Goal: Transaction & Acquisition: Obtain resource

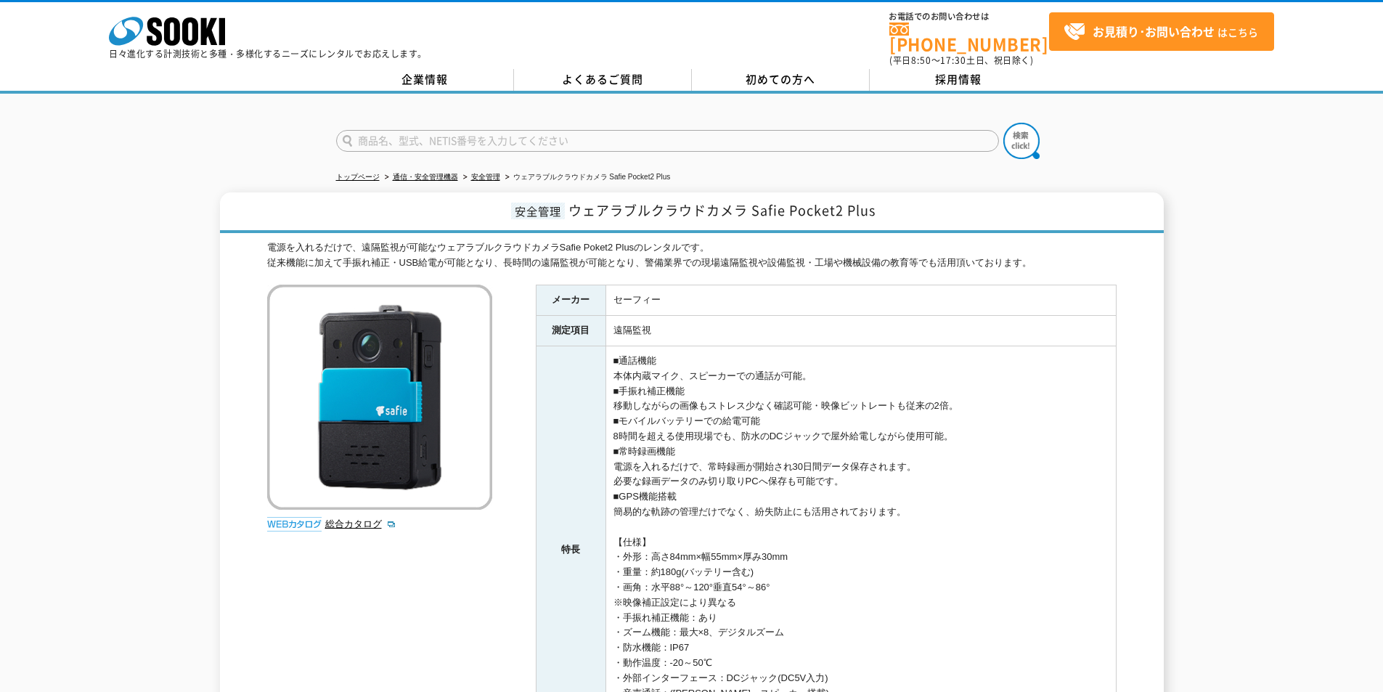
click at [396, 130] on input "text" at bounding box center [667, 141] width 663 height 22
type input "XT440"
click at [1017, 129] on img at bounding box center [1022, 141] width 36 height 36
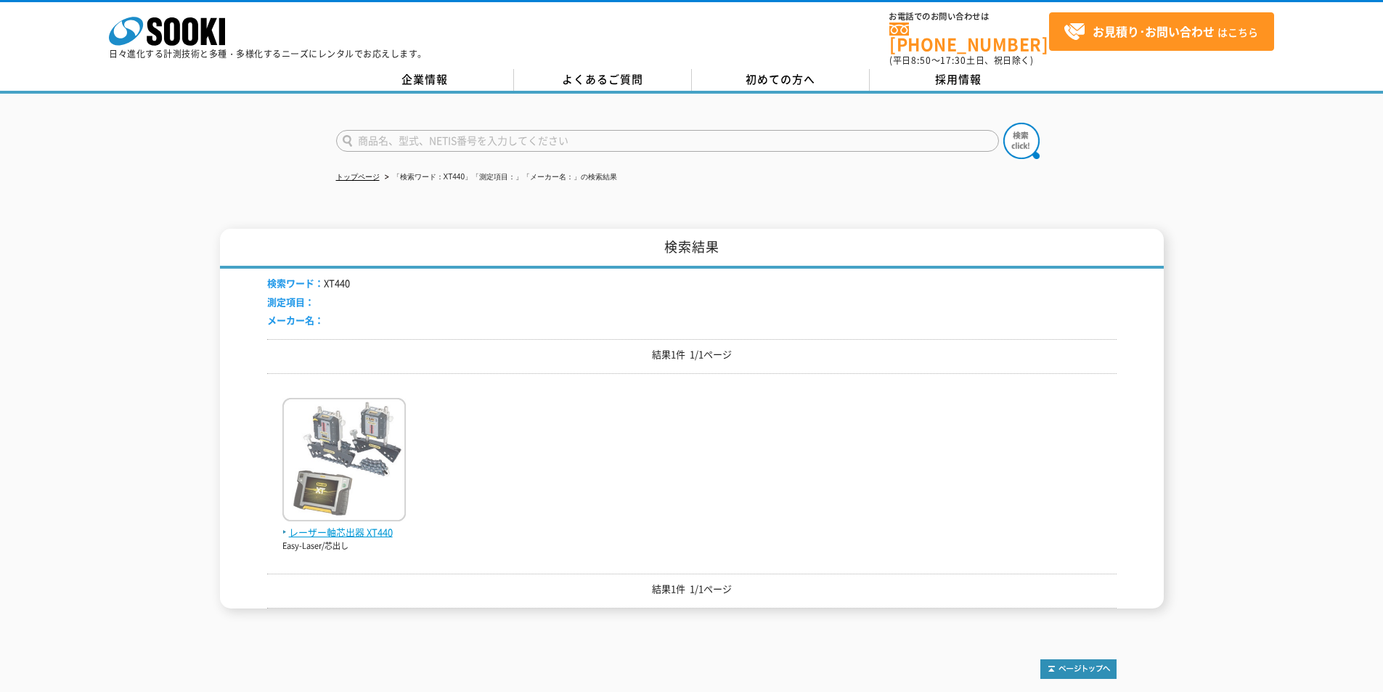
click at [313, 434] on img at bounding box center [343, 461] width 123 height 127
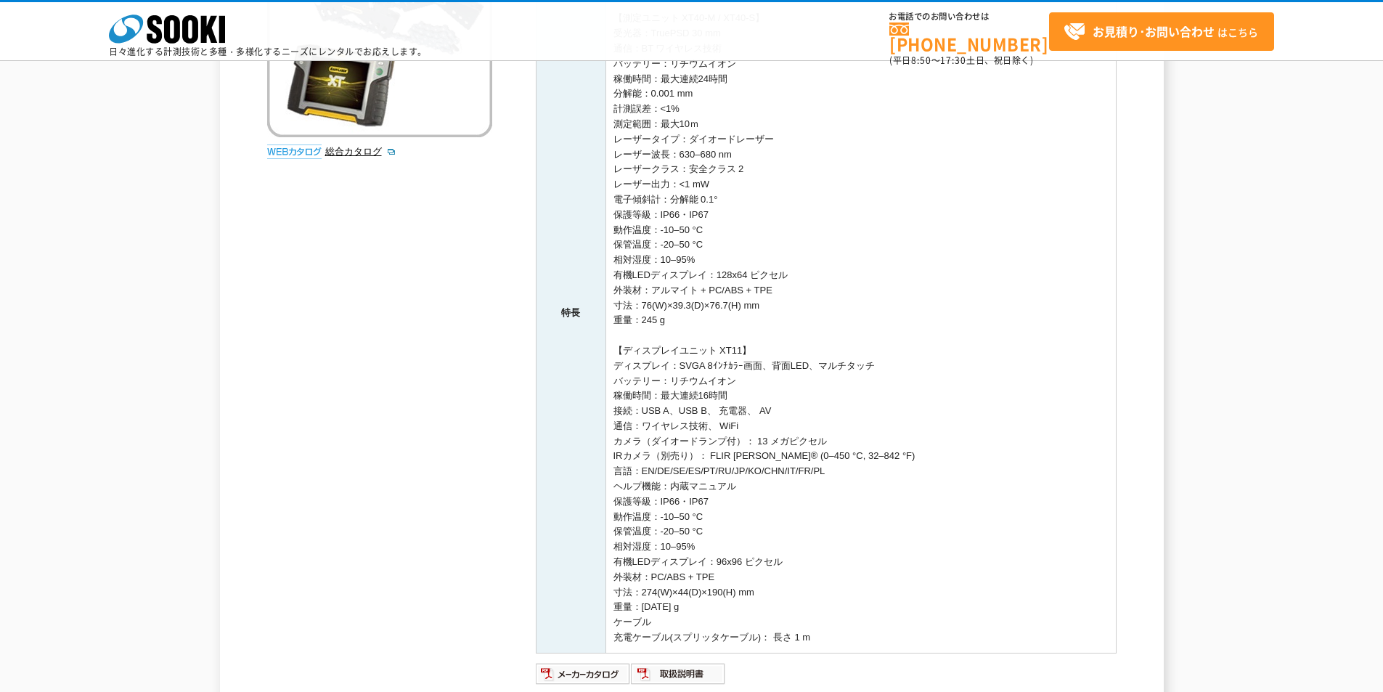
scroll to position [508, 0]
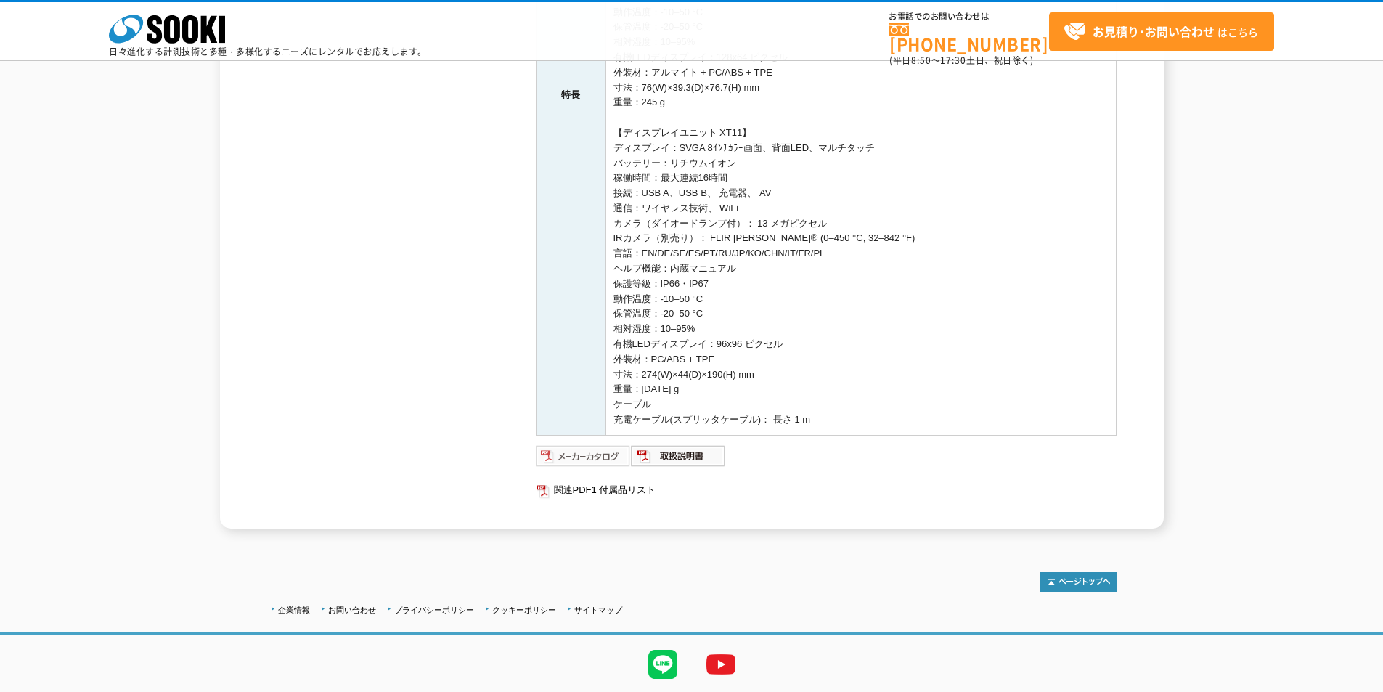
click at [600, 460] on img at bounding box center [583, 455] width 95 height 23
